Goal: Transaction & Acquisition: Purchase product/service

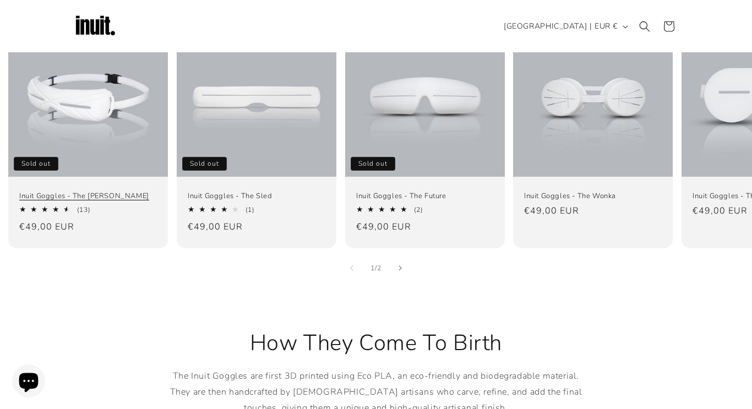
scroll to position [733, 0]
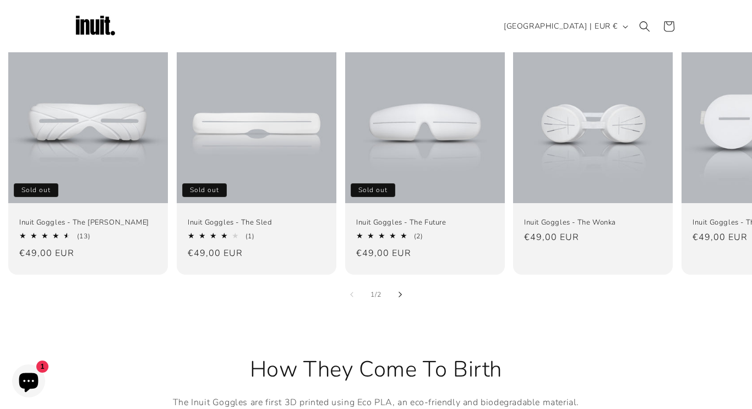
click at [401, 282] on button "Slide right" at bounding box center [400, 294] width 24 height 24
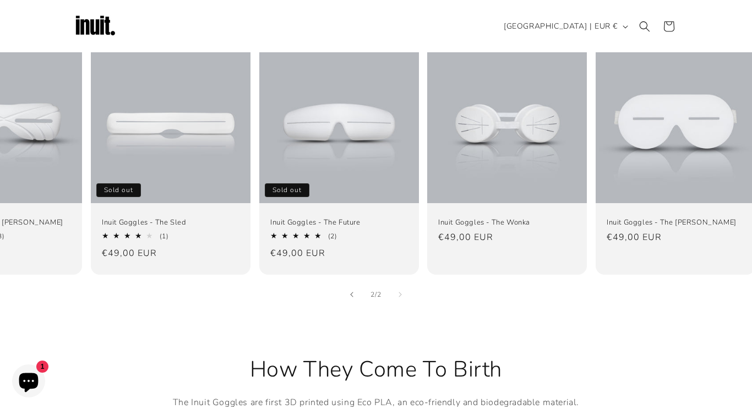
scroll to position [0, 97]
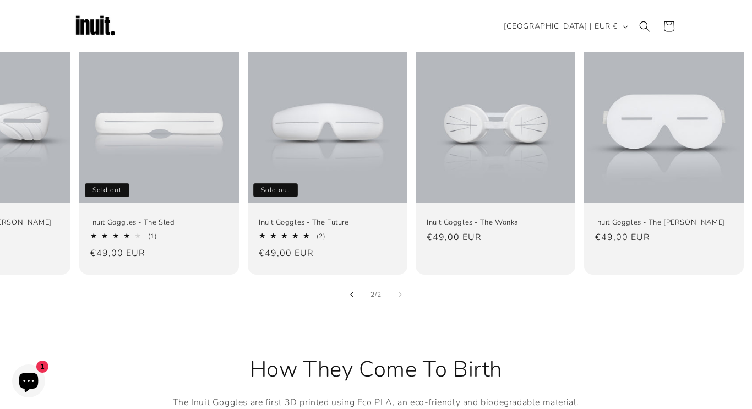
click at [355, 282] on button "Slide left" at bounding box center [352, 294] width 24 height 24
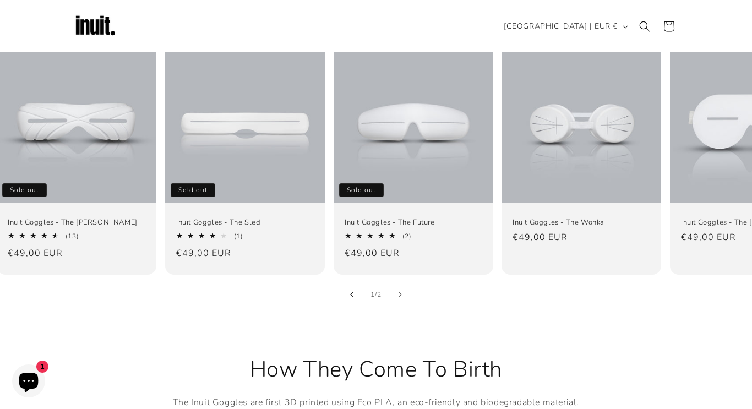
scroll to position [0, 0]
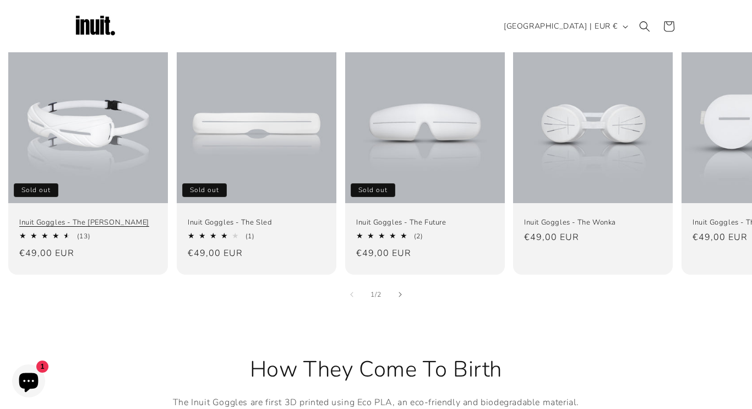
click at [96, 217] on link "Inuit Goggles - The [PERSON_NAME]" at bounding box center [88, 221] width 138 height 9
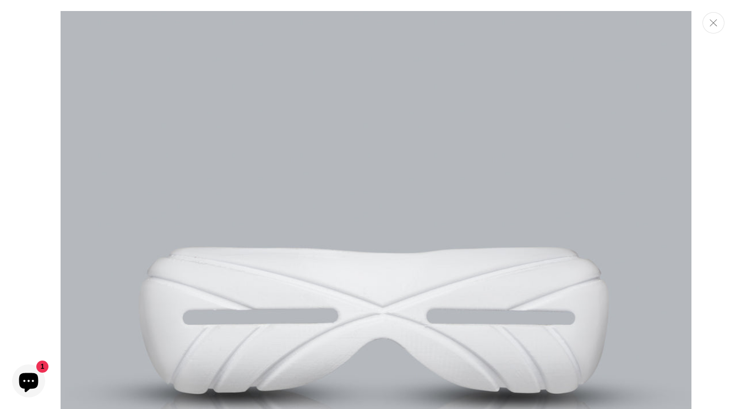
click at [719, 21] on button "Close" at bounding box center [714, 22] width 22 height 21
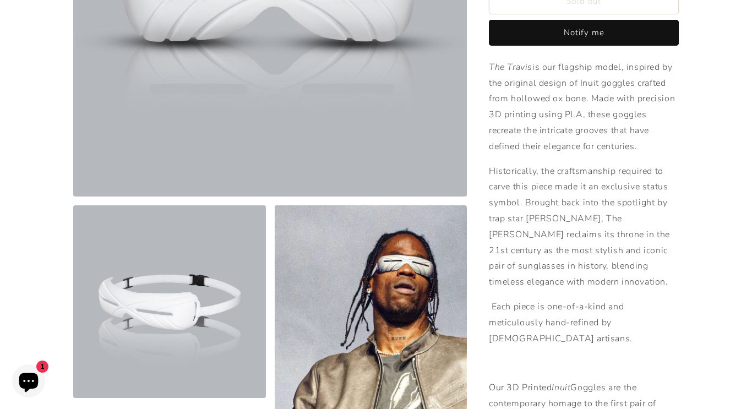
scroll to position [271, 0]
